Goal: Task Accomplishment & Management: Manage account settings

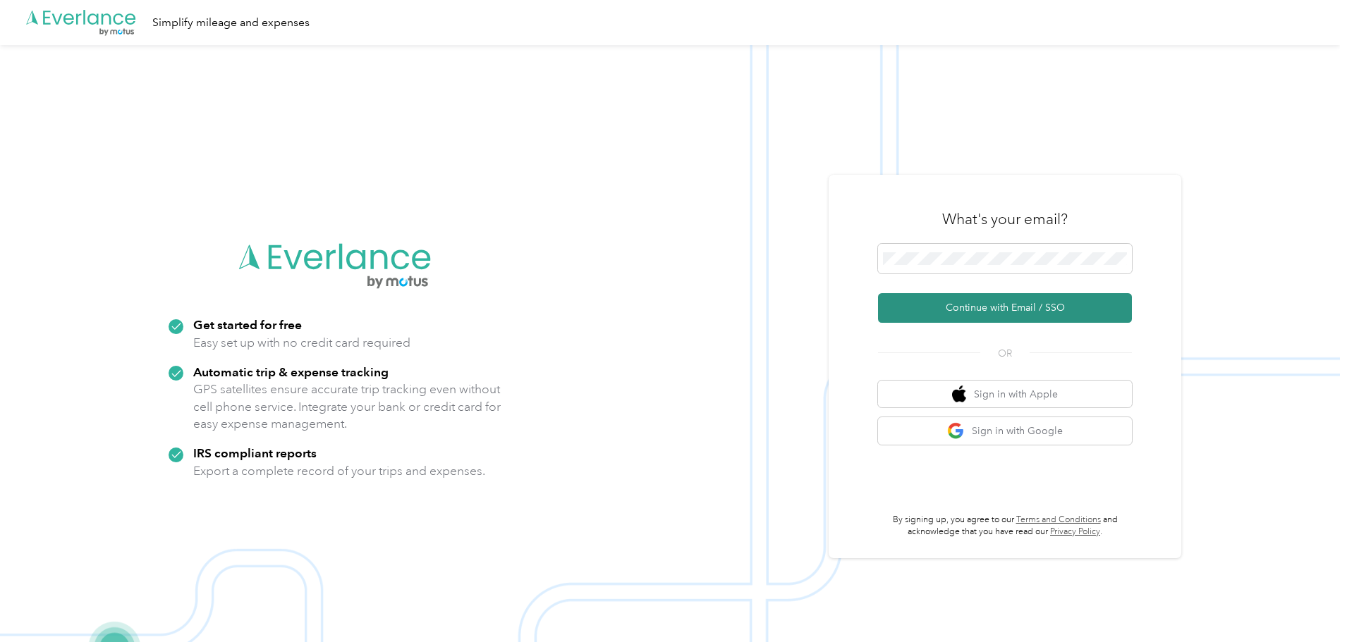
click at [1043, 311] on button "Continue with Email / SSO" at bounding box center [1005, 308] width 254 height 30
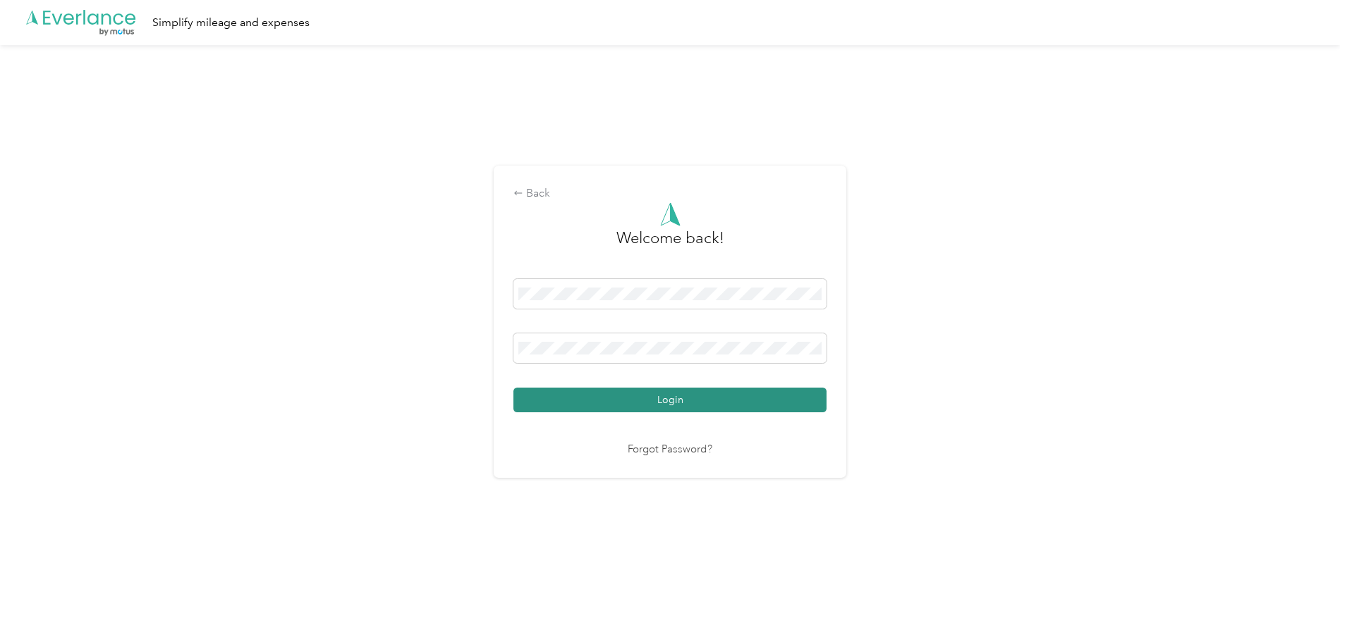
click at [636, 393] on button "Login" at bounding box center [669, 400] width 313 height 25
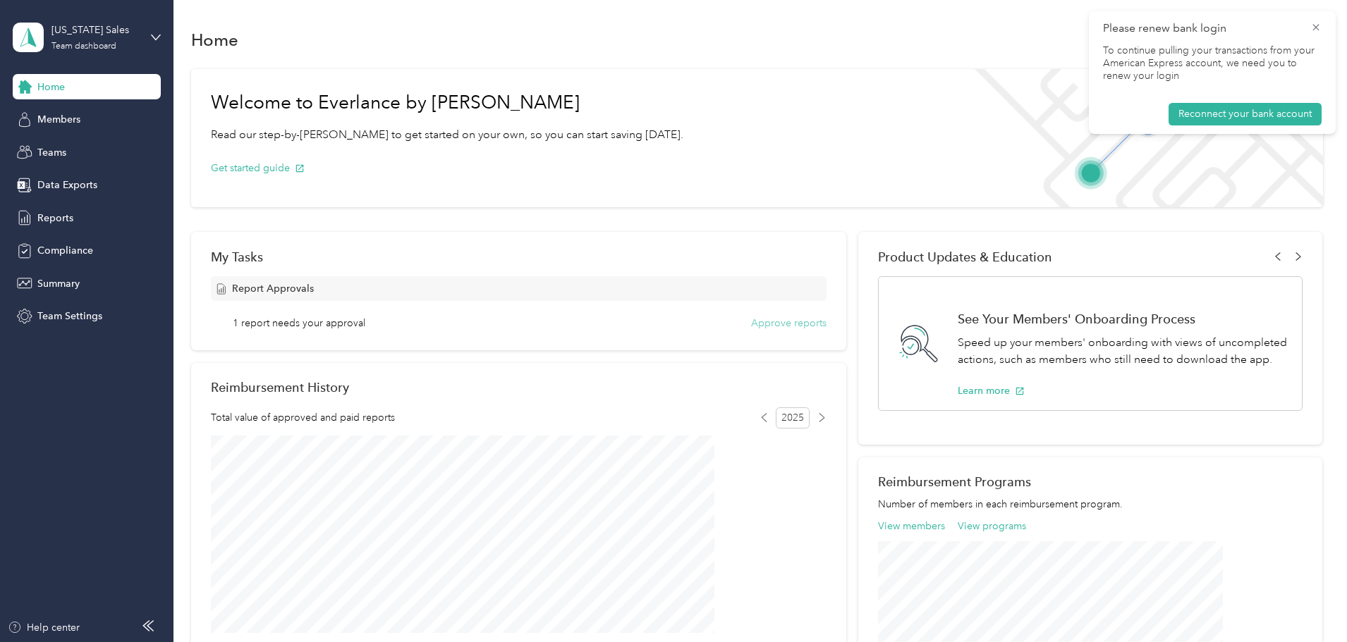
click at [804, 326] on button "Approve reports" at bounding box center [788, 323] width 75 height 15
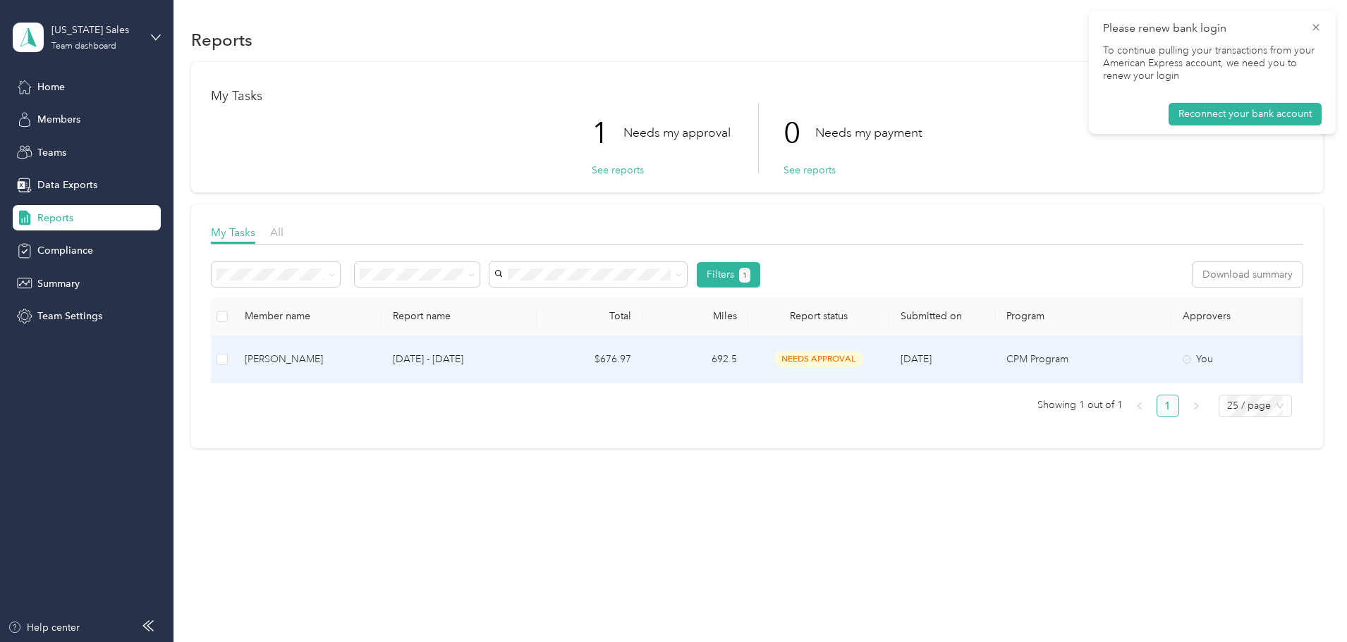
click at [748, 362] on td "692.5" at bounding box center [695, 359] width 106 height 47
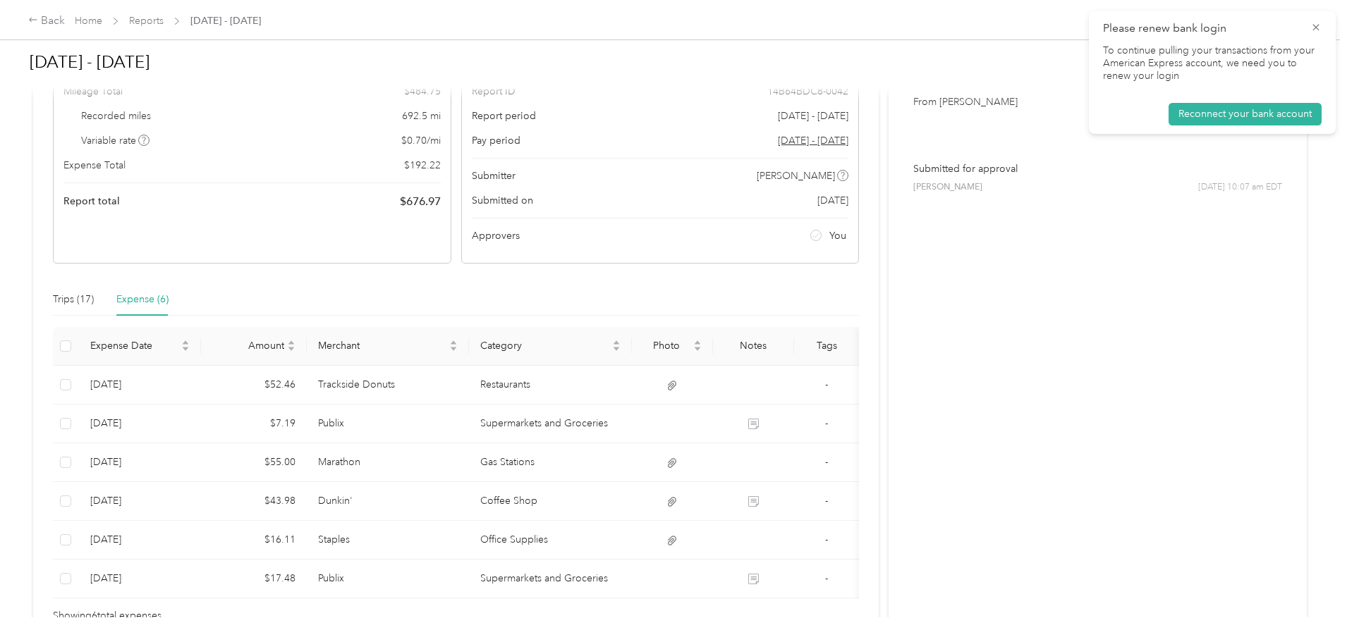
scroll to position [212, 0]
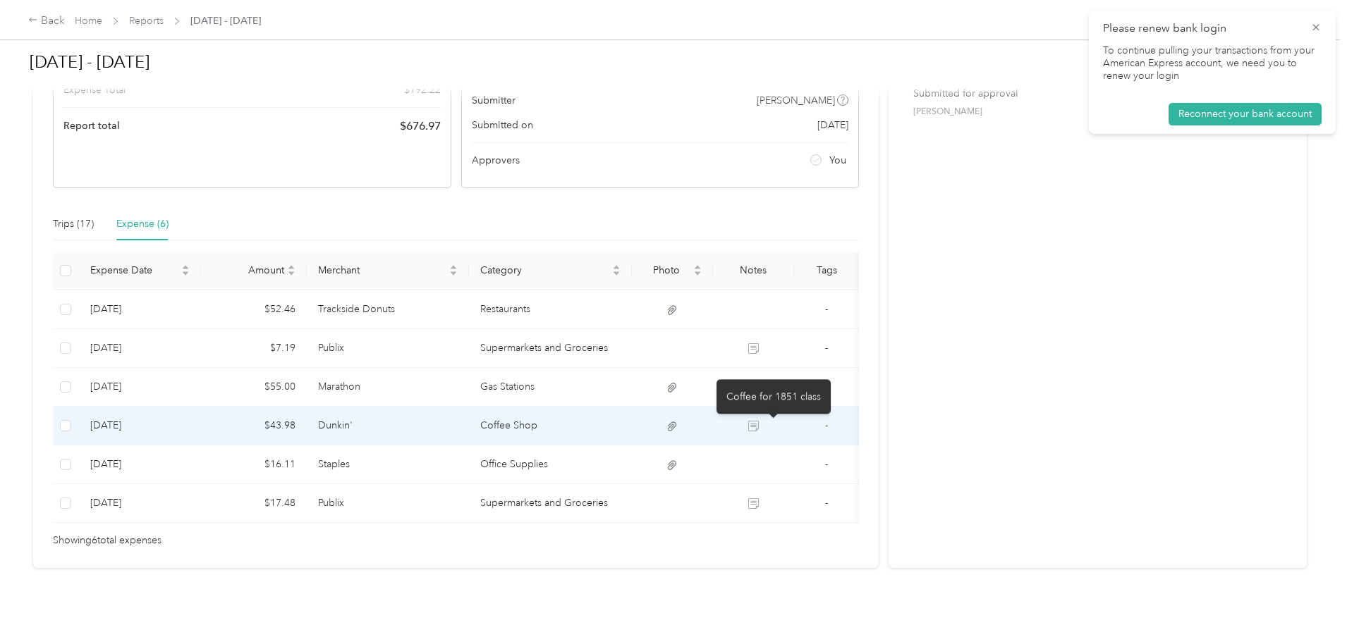
click at [759, 429] on icon at bounding box center [753, 426] width 11 height 11
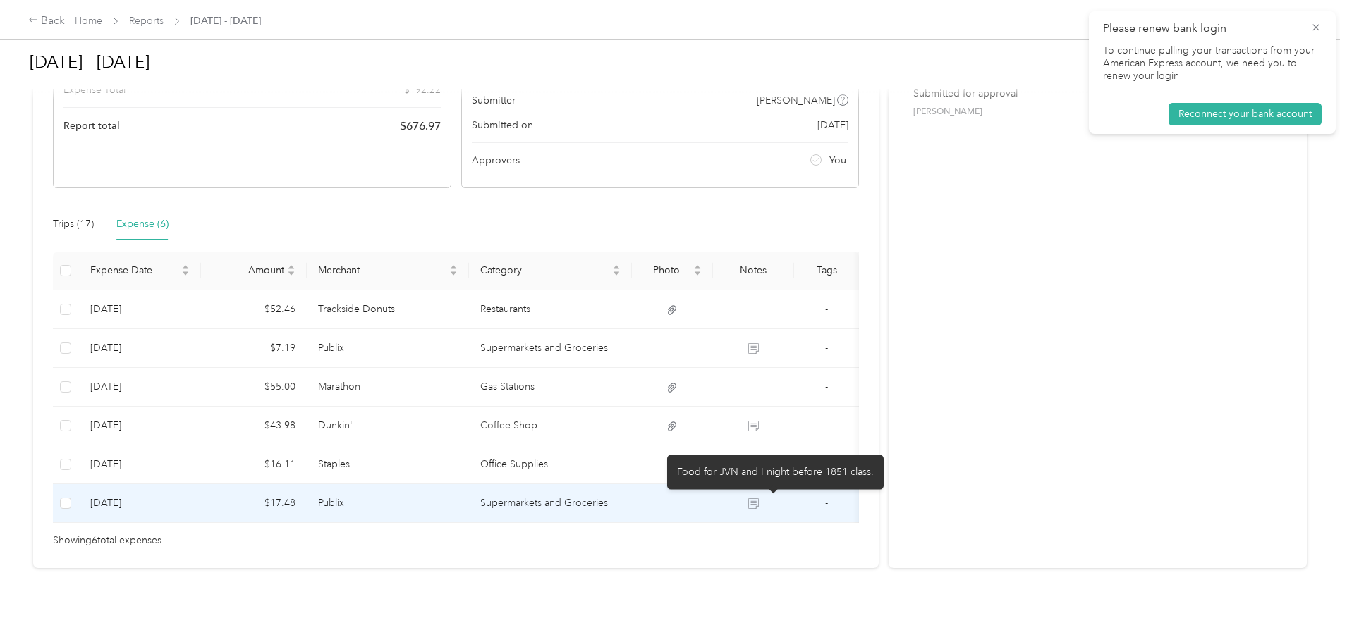
click at [758, 499] on icon at bounding box center [753, 504] width 10 height 10
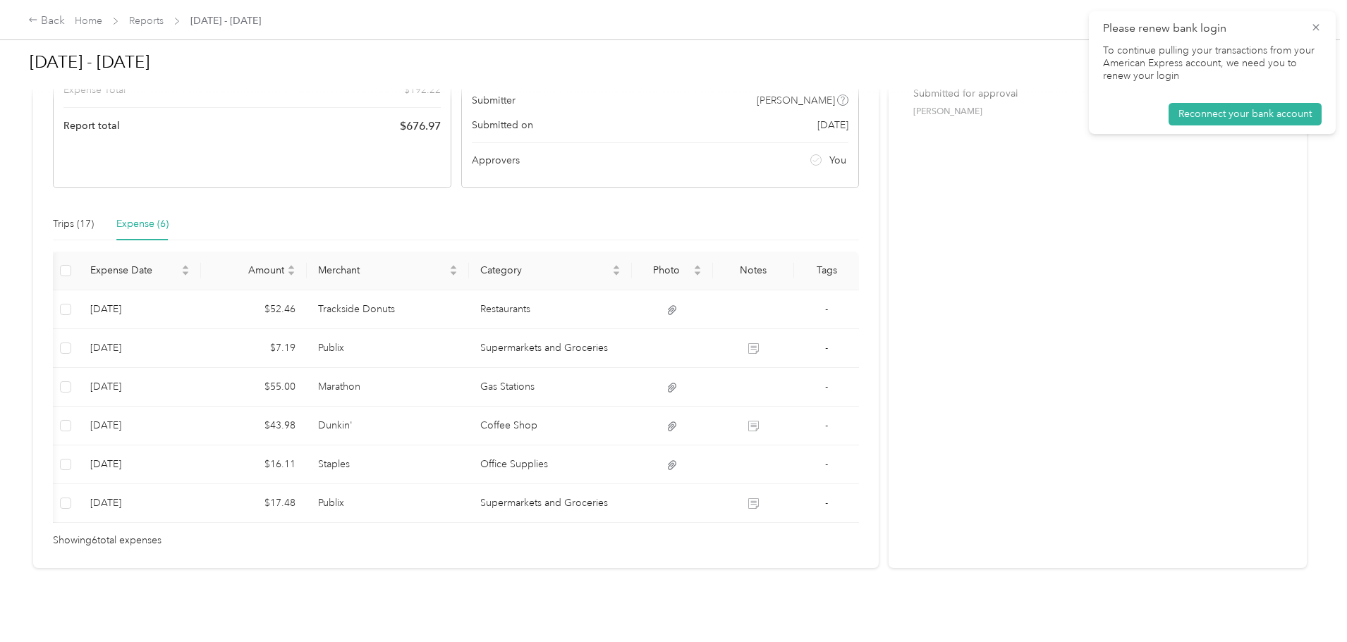
scroll to position [0, 0]
click at [94, 216] on div "Trips (17)" at bounding box center [73, 224] width 41 height 16
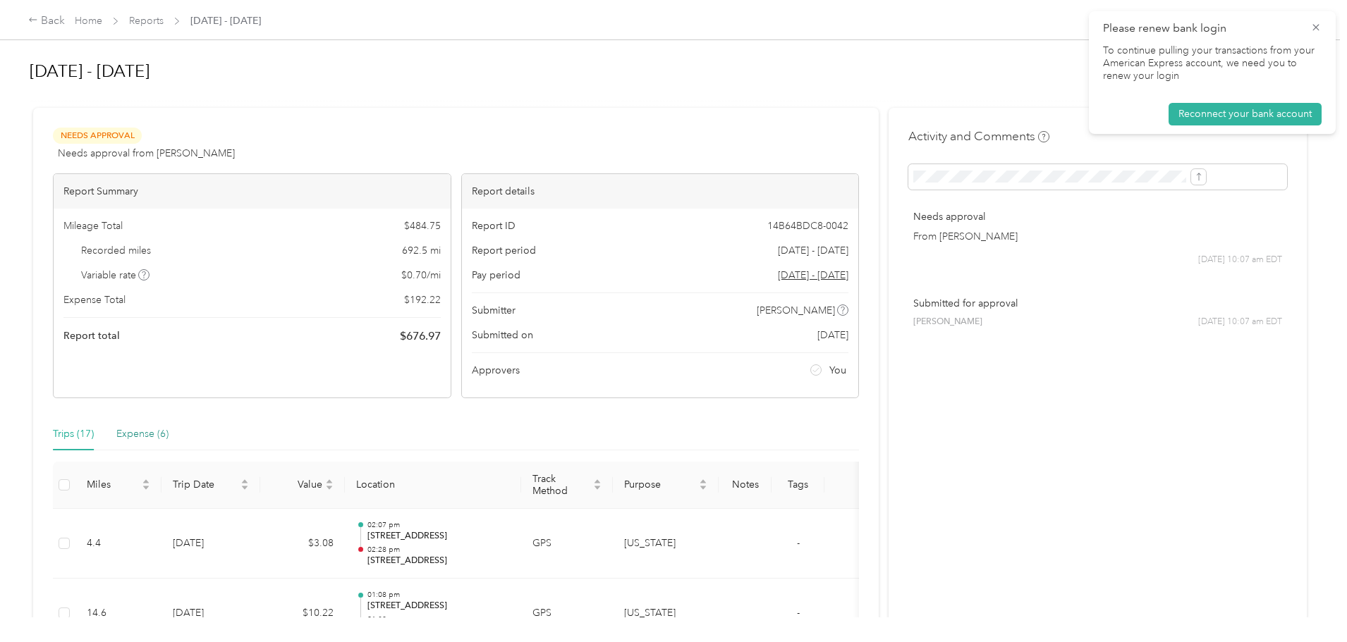
click at [169, 437] on div "Expense (6)" at bounding box center [142, 435] width 52 height 16
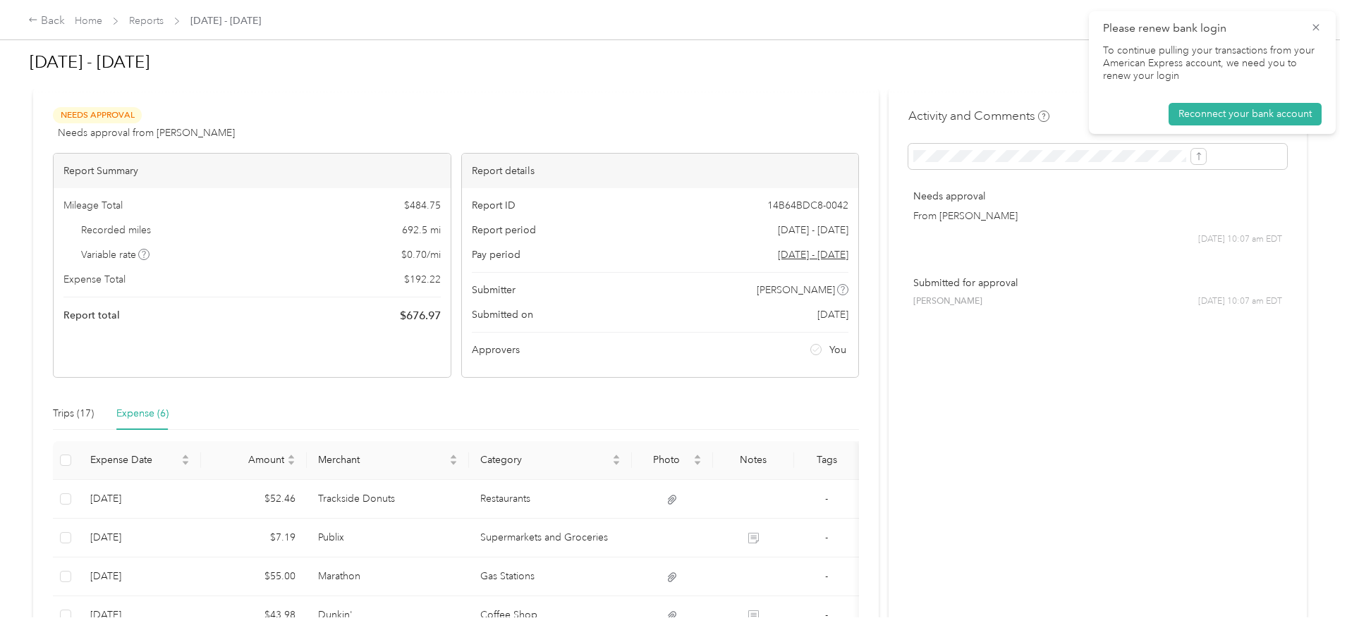
scroll to position [20, 0]
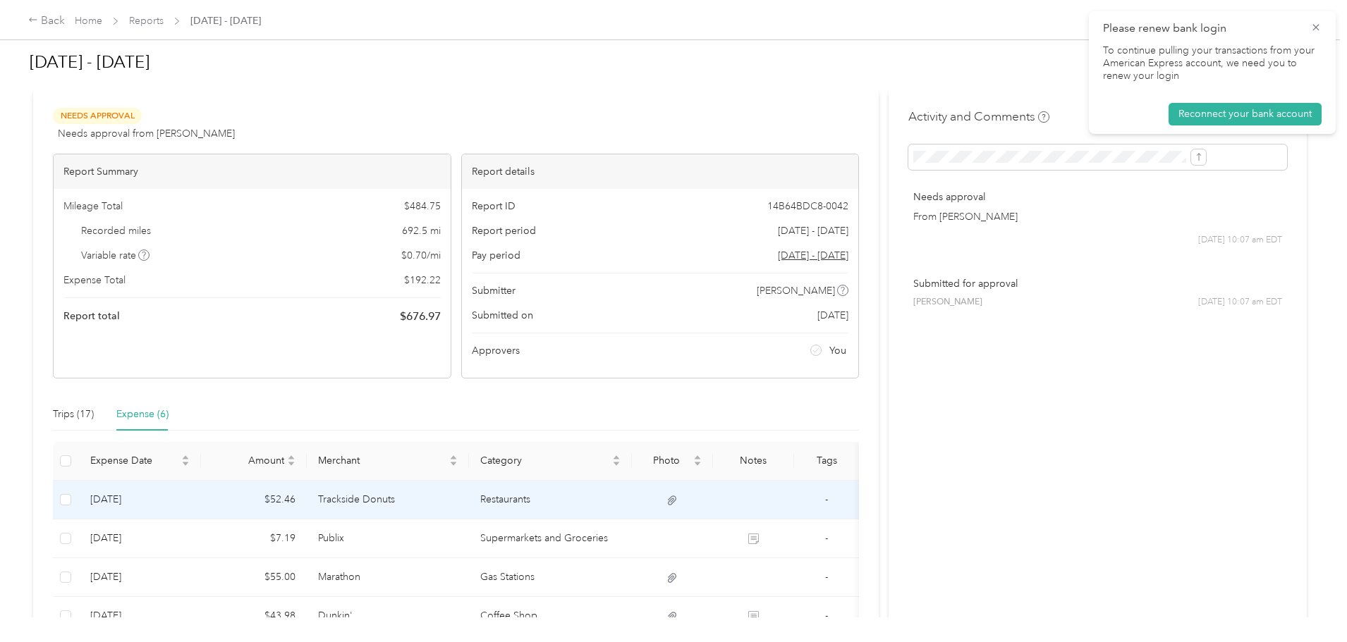
click at [678, 503] on icon at bounding box center [672, 500] width 13 height 13
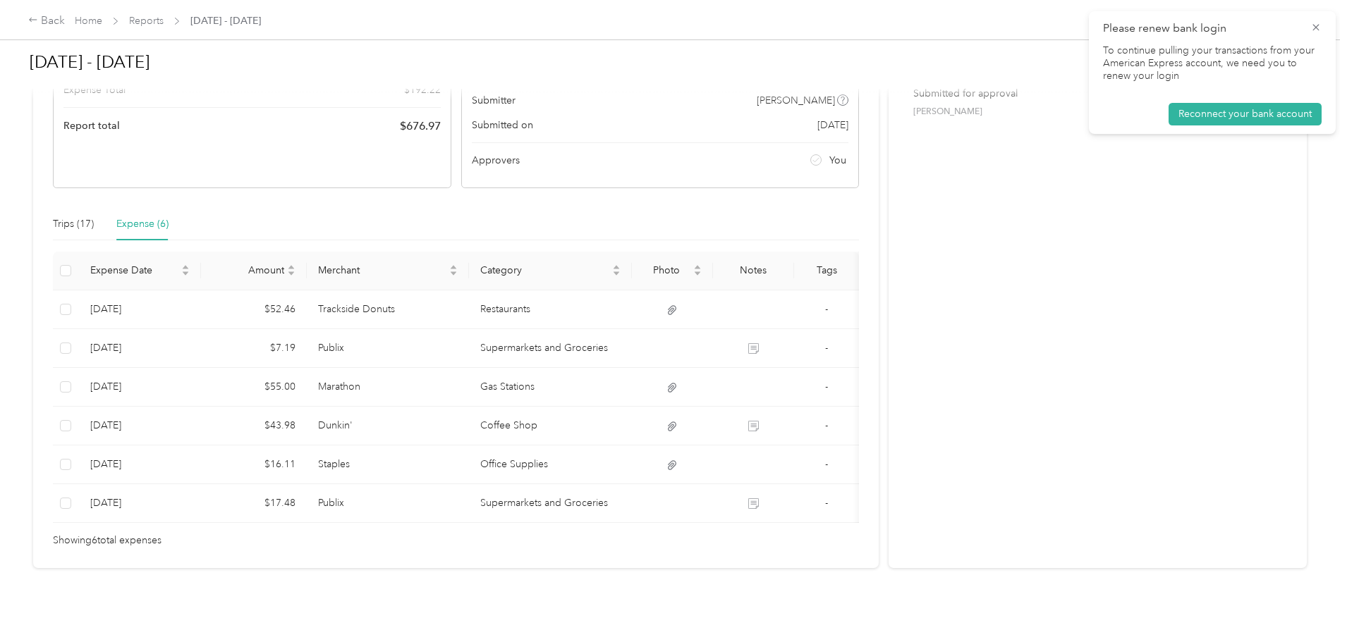
scroll to position [0, 0]
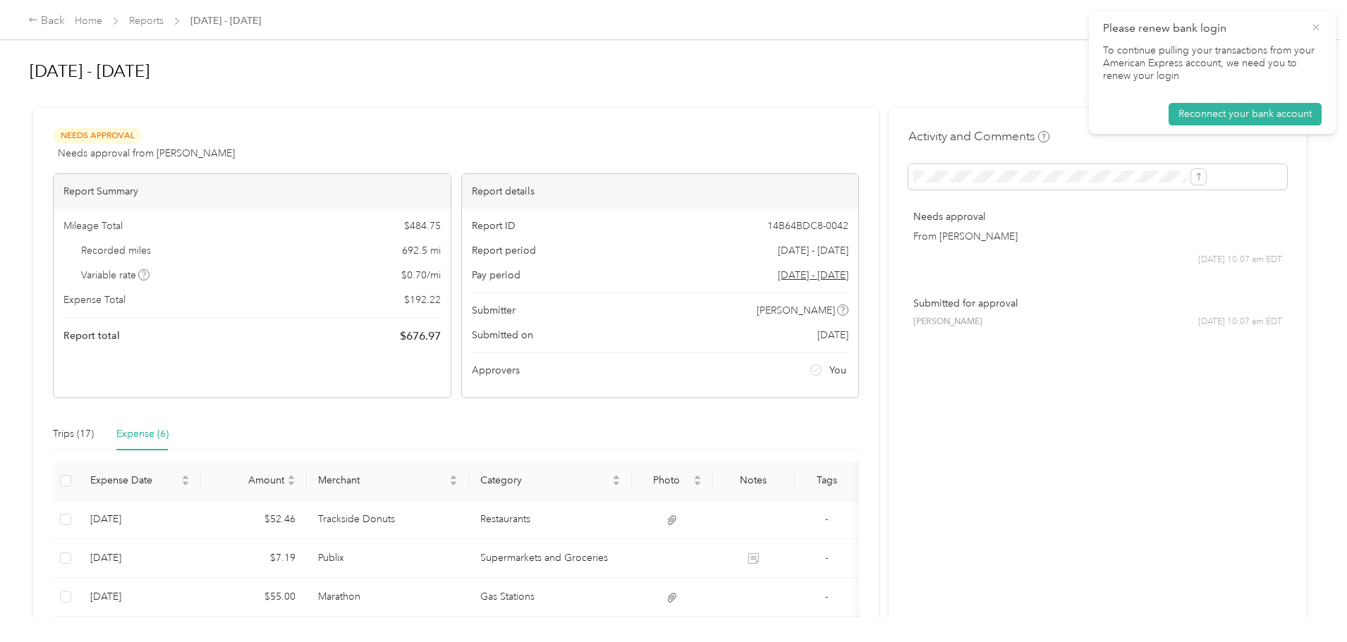
click at [1314, 29] on icon at bounding box center [1315, 27] width 6 height 6
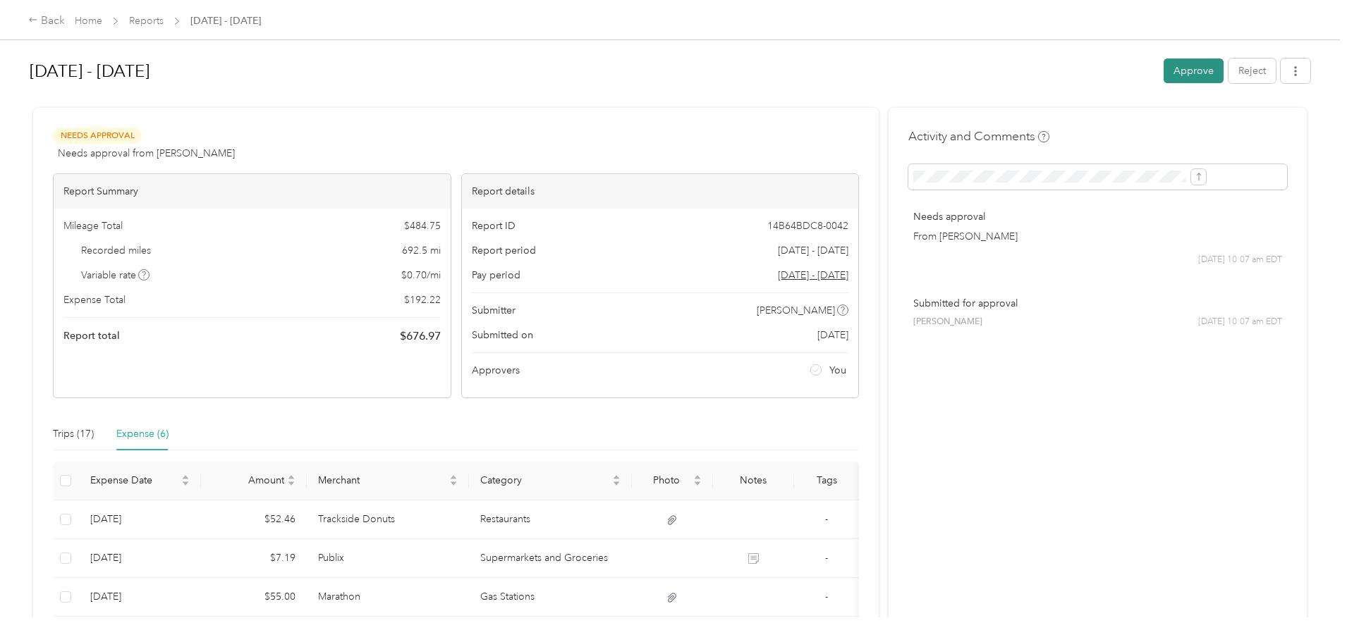
click at [1163, 78] on button "Approve" at bounding box center [1193, 71] width 60 height 25
